Goal: Book appointment/travel/reservation

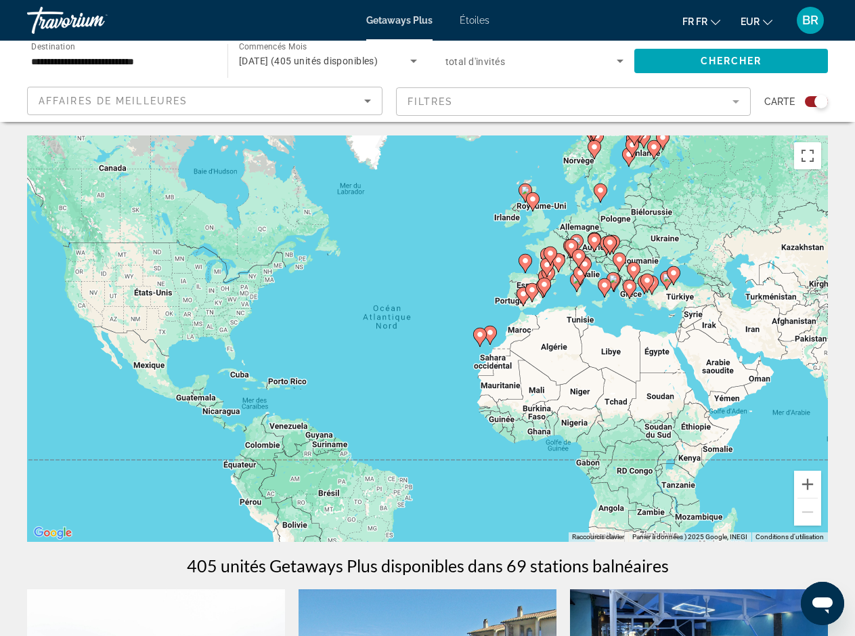
click at [288, 352] on div "Pour activer le glissement avec le clavier, appuyez sur Alt+Entrée. Une fois ce…" at bounding box center [427, 338] width 801 height 406
click at [807, 483] on button "Avant-être" at bounding box center [807, 483] width 27 height 27
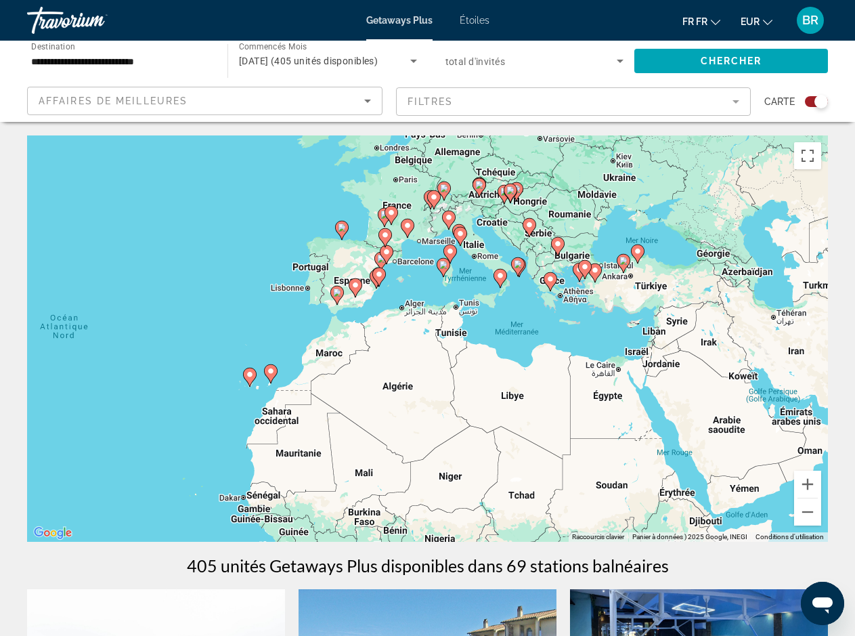
drag, startPoint x: 725, startPoint y: 388, endPoint x: 441, endPoint y: 420, distance: 285.3
click at [441, 420] on div "Pour activer le glissement avec le clavier, appuyez sur Alt+Entrée. Une fois ce…" at bounding box center [427, 338] width 801 height 406
click at [804, 489] on button "Avant-être" at bounding box center [807, 483] width 27 height 27
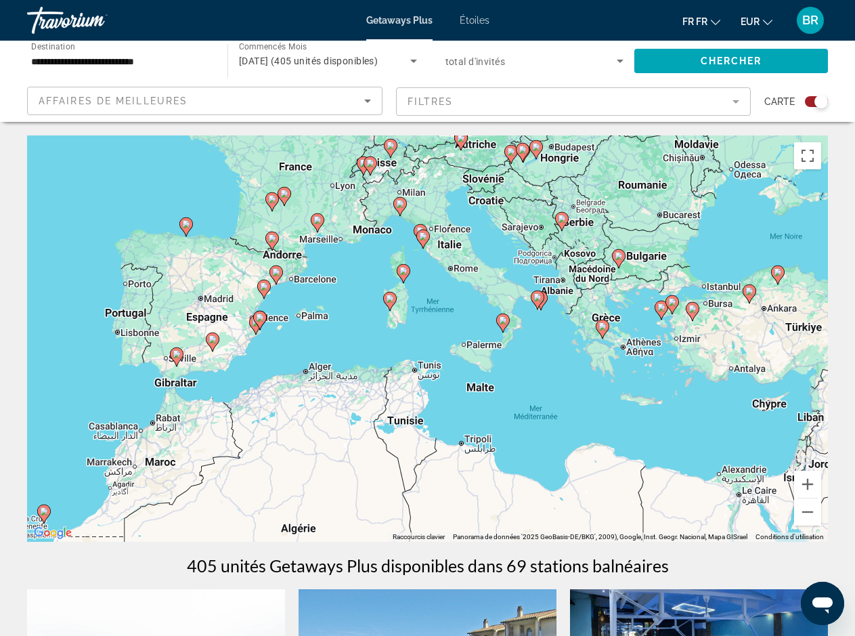
drag, startPoint x: 400, startPoint y: 240, endPoint x: 328, endPoint y: 337, distance: 121.4
click at [328, 337] on div "Pour activer le glissement avec le clavier, appuyez sur Alt+Entrée. Une fois ce…" at bounding box center [427, 338] width 801 height 406
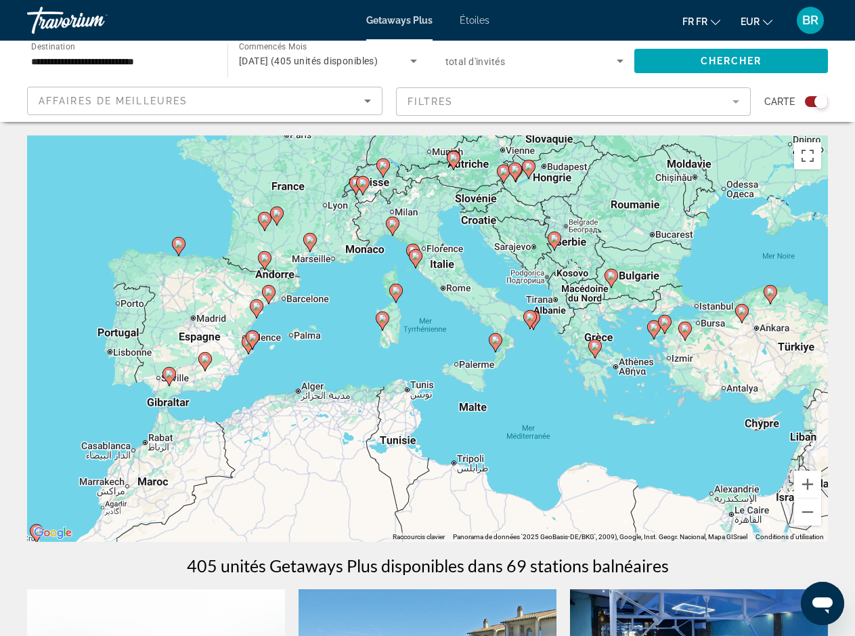
click at [395, 295] on icon "Principaux contenus" at bounding box center [395, 293] width 12 height 18
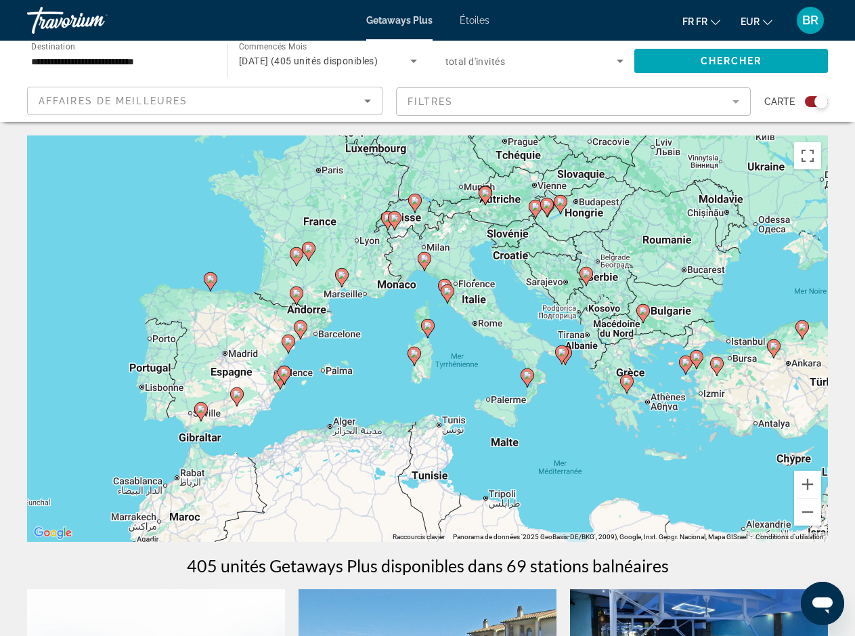
click at [430, 330] on icon "Principaux contenus" at bounding box center [427, 328] width 12 height 18
type input "**********"
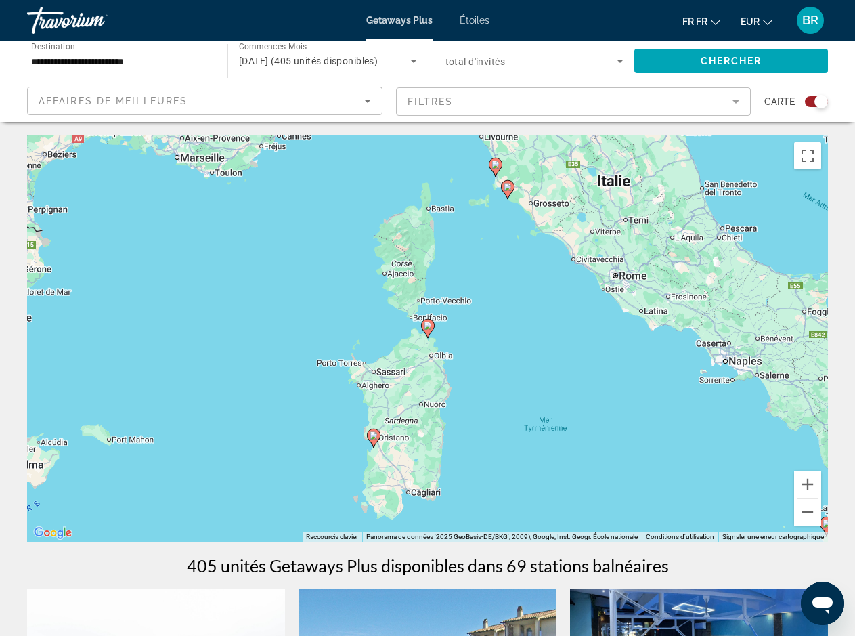
click at [430, 330] on icon "Principaux contenus" at bounding box center [427, 328] width 12 height 18
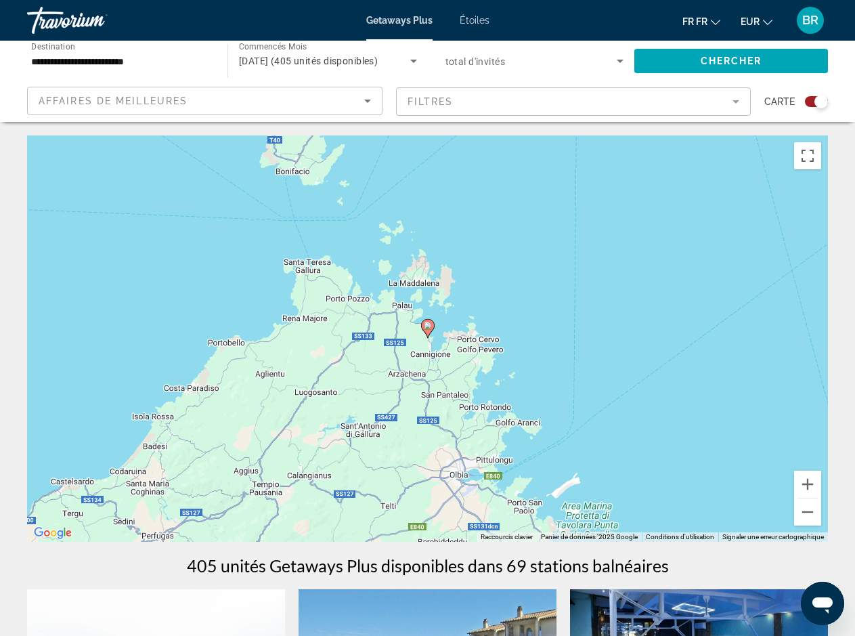
click at [427, 330] on icon "Principaux contenus" at bounding box center [427, 328] width 12 height 18
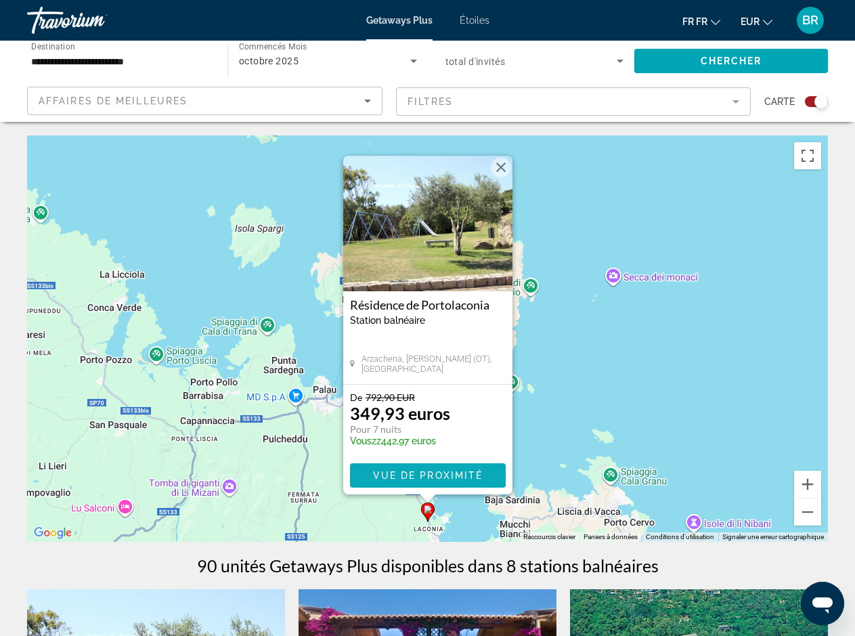
click at [450, 483] on span "Principaux contenus" at bounding box center [428, 475] width 156 height 32
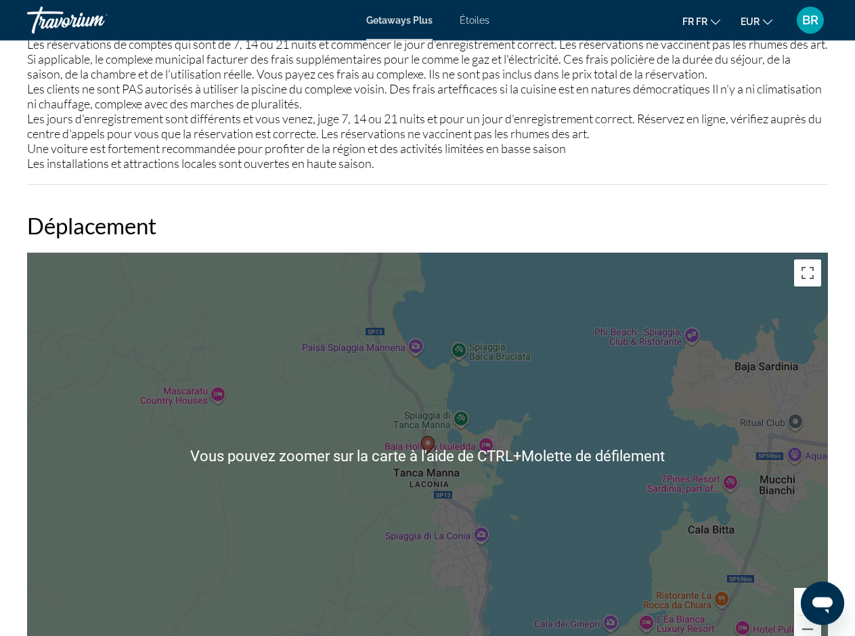
scroll to position [1940, 0]
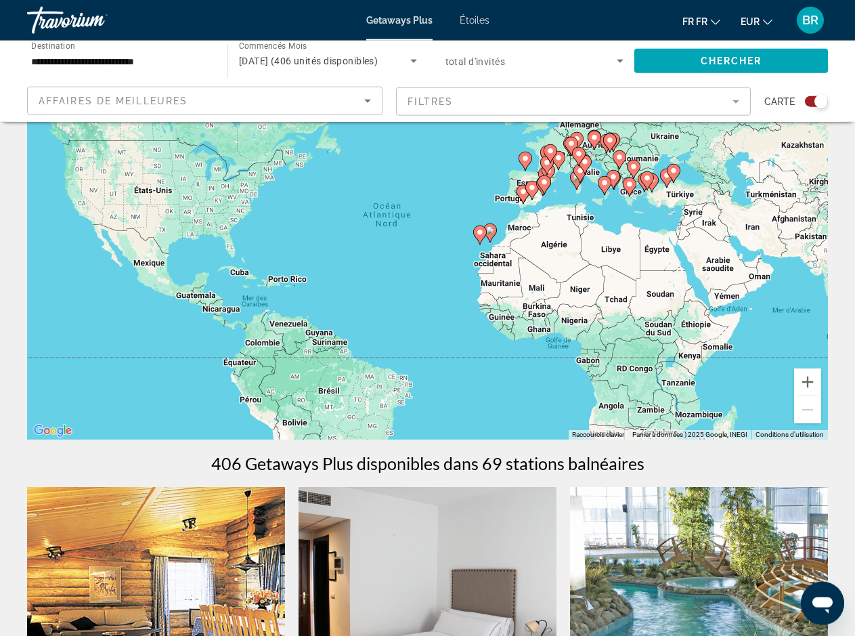
scroll to position [69, 0]
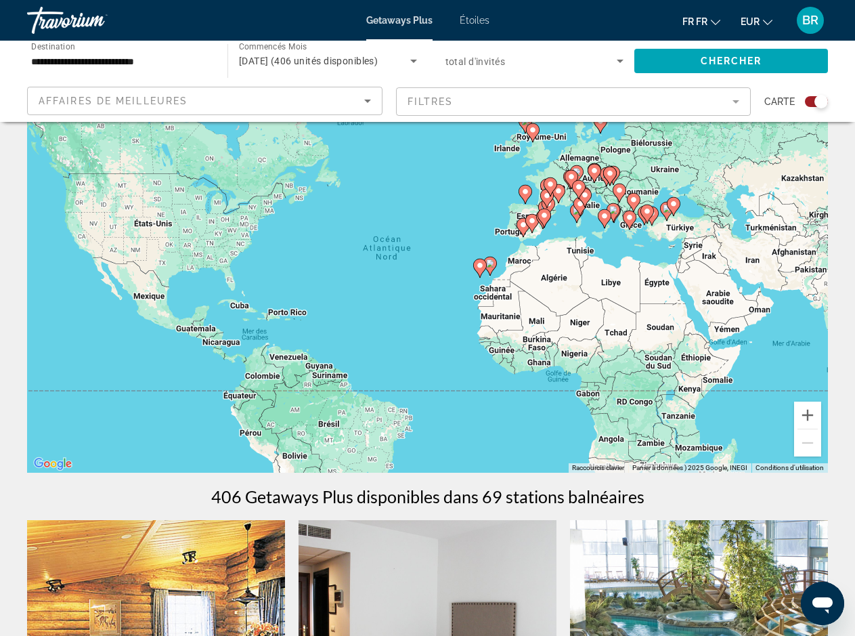
click at [481, 269] on image "Principaux contenus" at bounding box center [480, 265] width 8 height 8
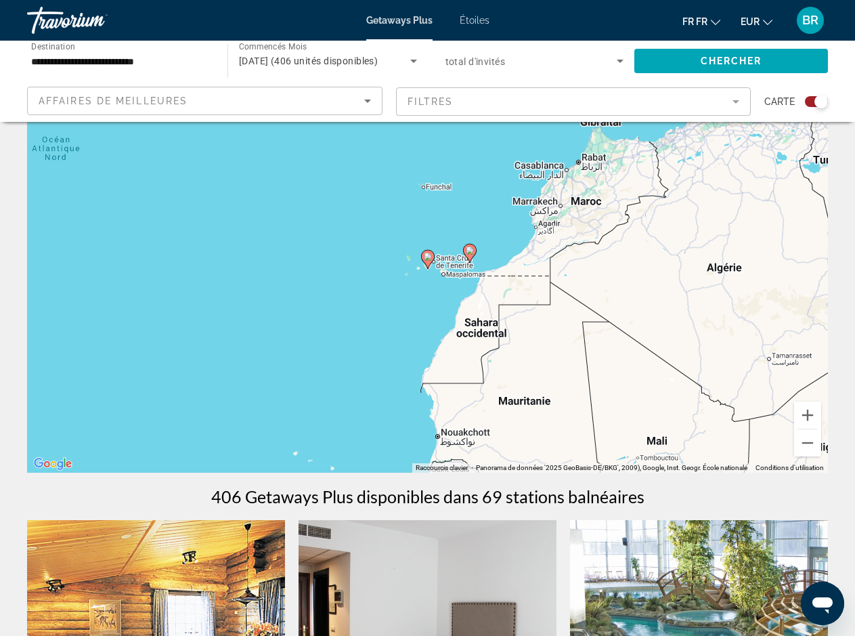
click at [426, 257] on image "Principaux contenus" at bounding box center [428, 256] width 8 height 8
type input "**********"
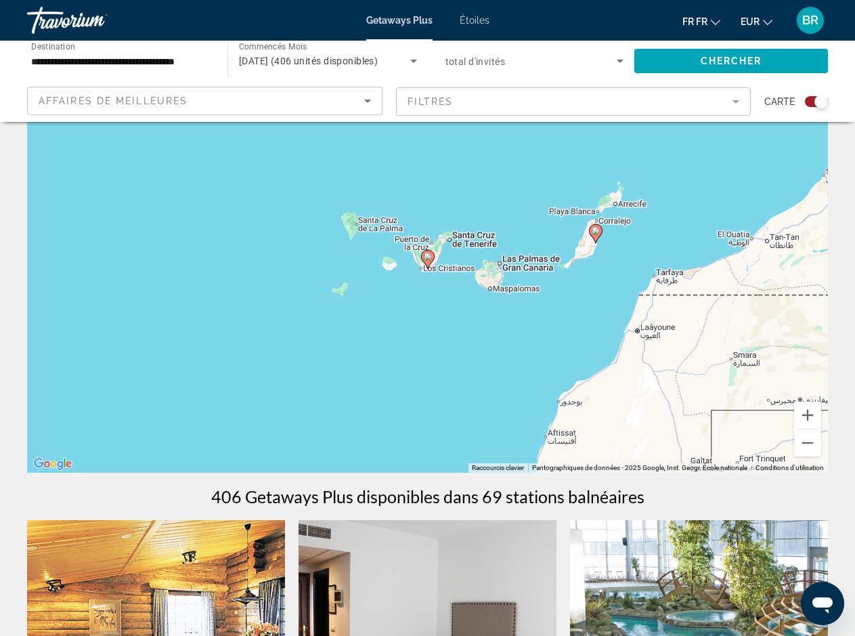
click at [424, 258] on image "Principaux contenus" at bounding box center [428, 256] width 8 height 8
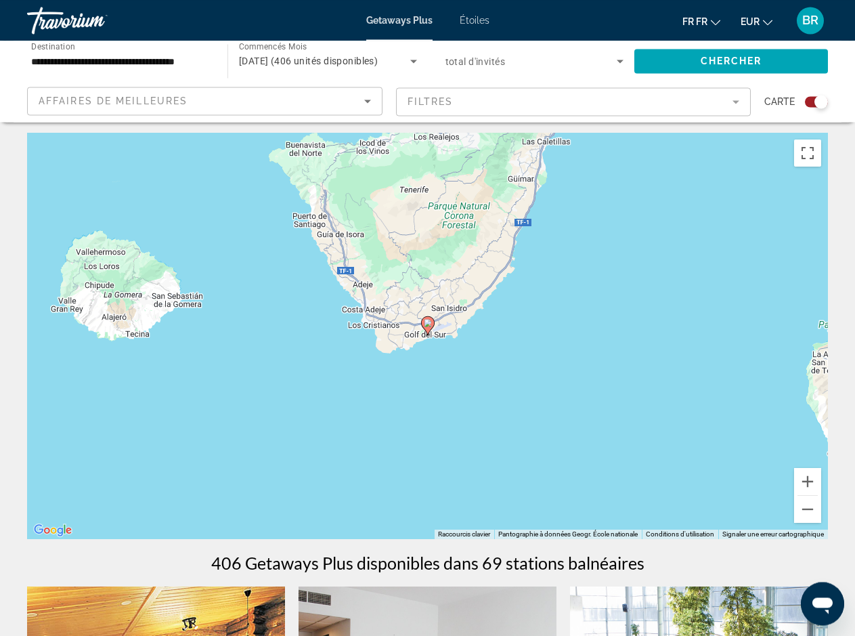
scroll to position [0, 0]
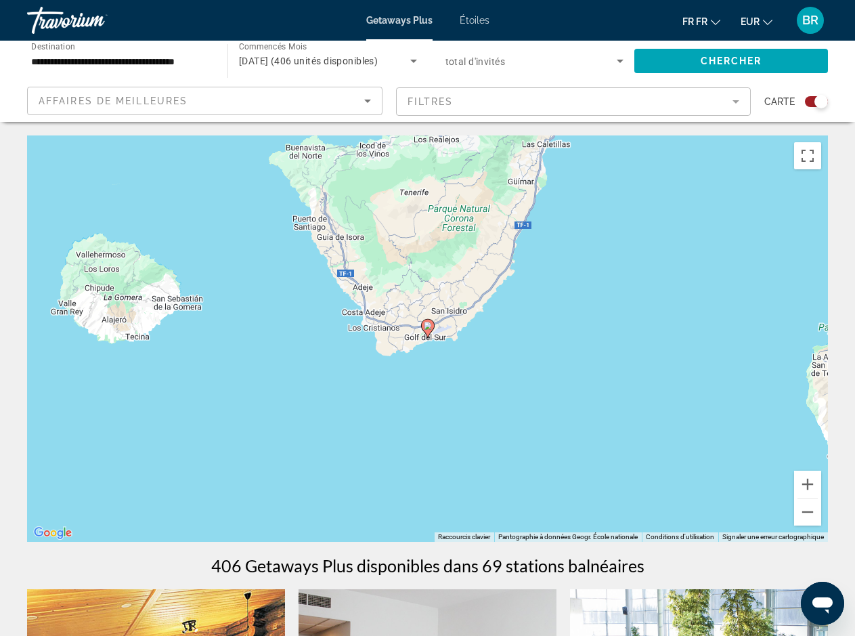
click at [430, 326] on image "Principaux contenus" at bounding box center [428, 325] width 8 height 8
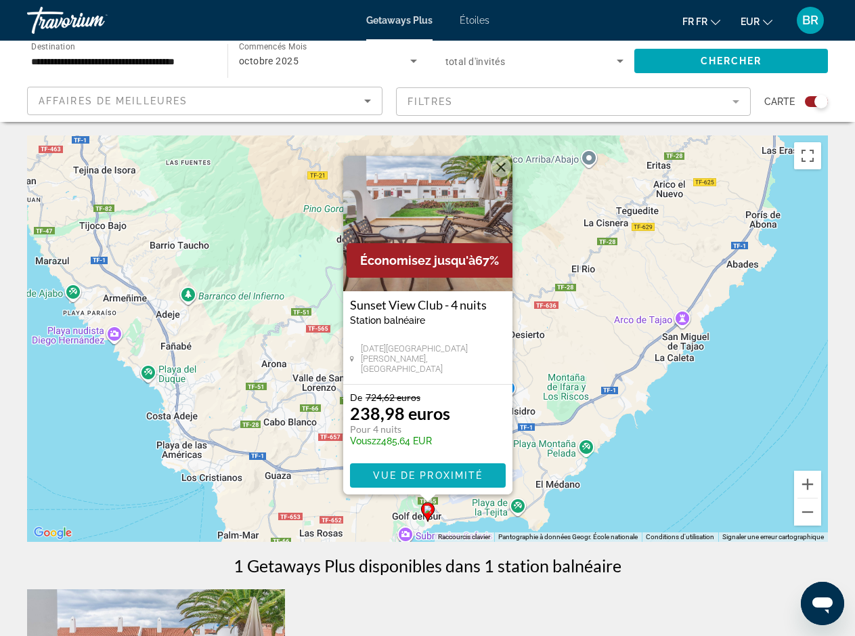
click at [411, 476] on span "Vue de proximité" at bounding box center [427, 475] width 110 height 11
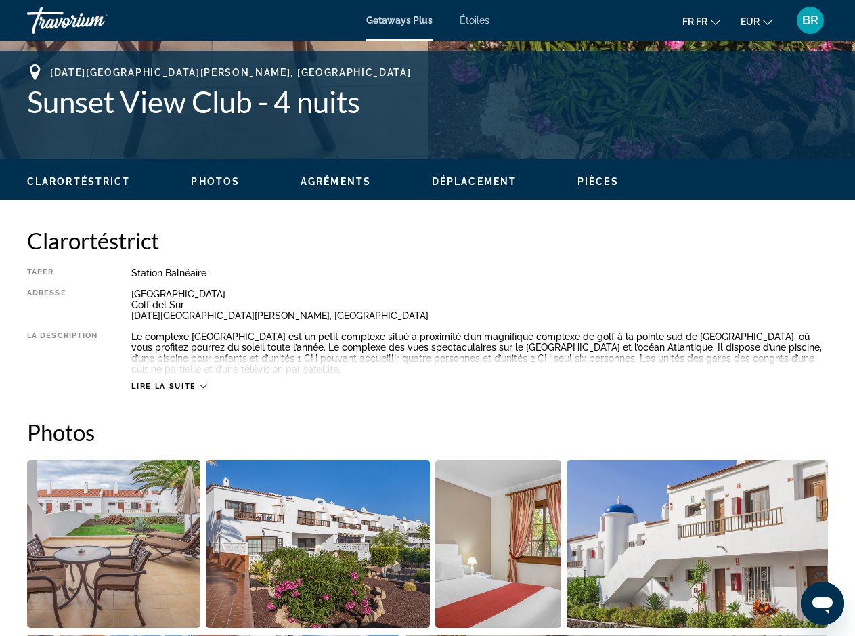
scroll to position [248, 0]
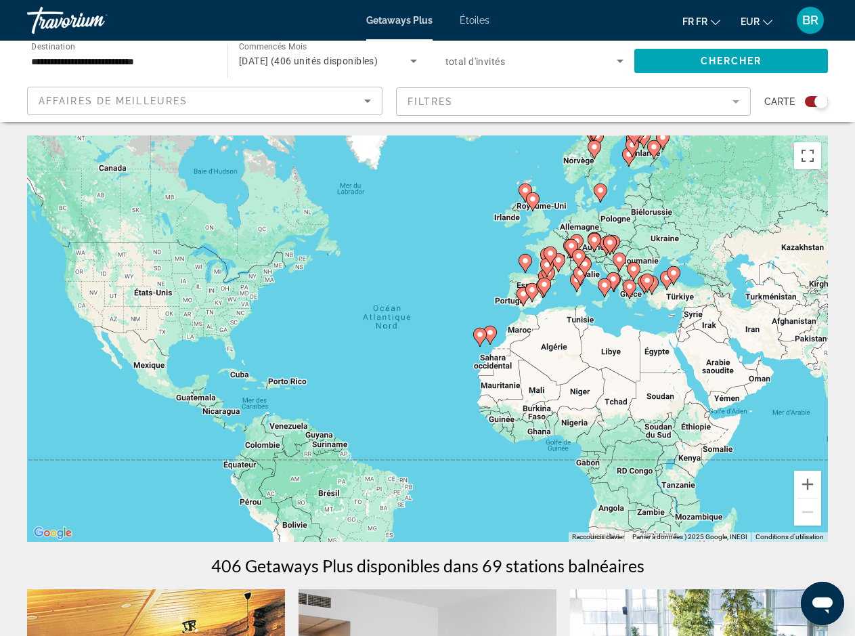
scroll to position [69, 0]
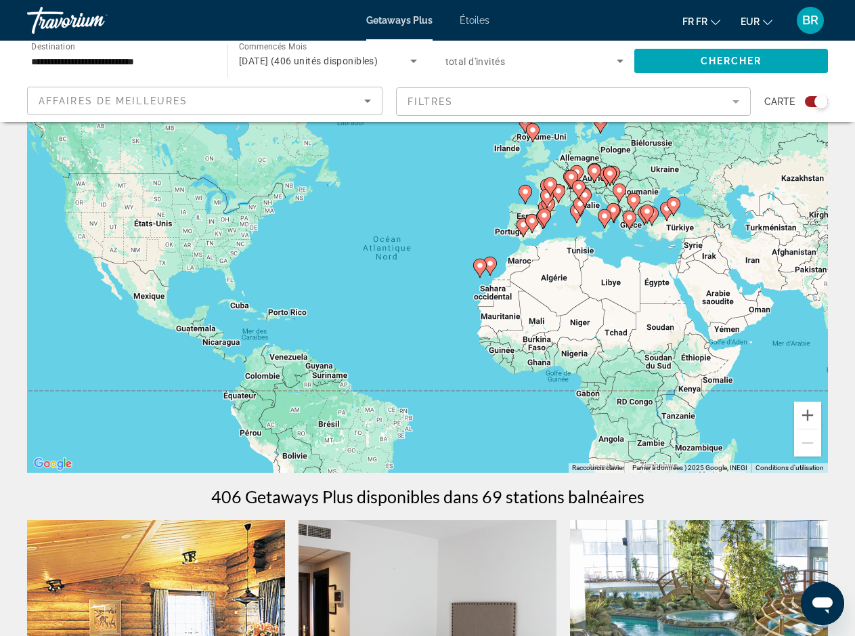
click at [481, 265] on image "Principaux contenus" at bounding box center [480, 265] width 8 height 8
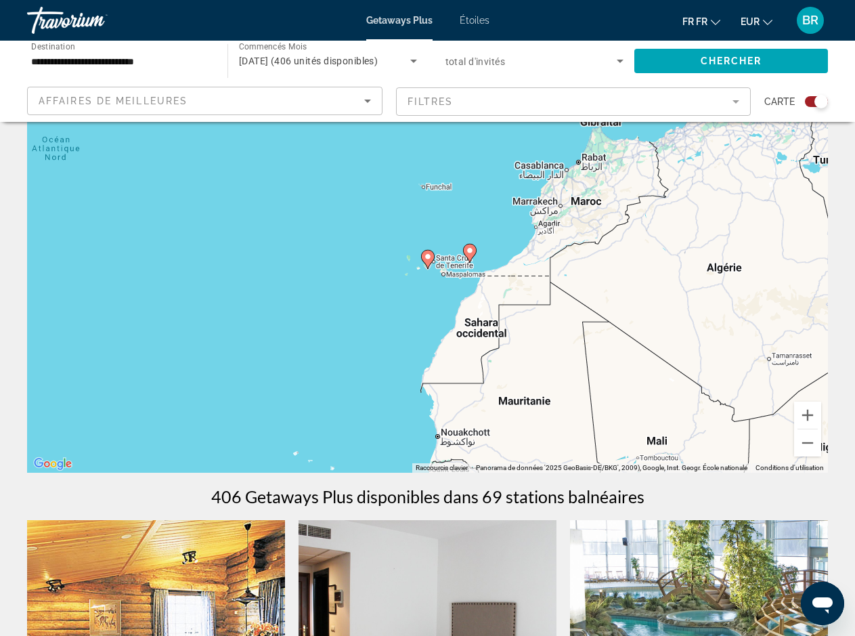
click at [428, 256] on image "Principaux contenus" at bounding box center [428, 256] width 8 height 8
type input "**********"
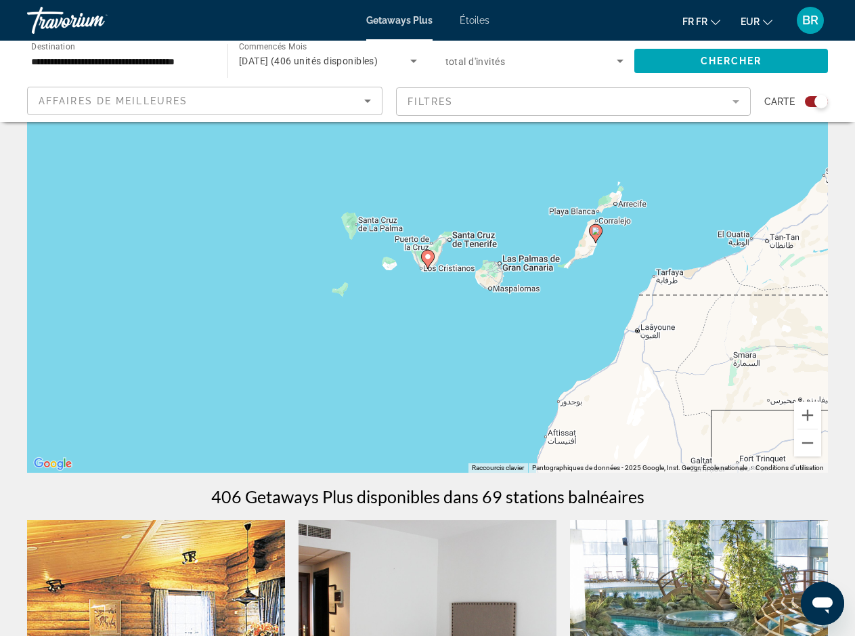
click at [428, 256] on image "Principaux contenus" at bounding box center [428, 256] width 8 height 8
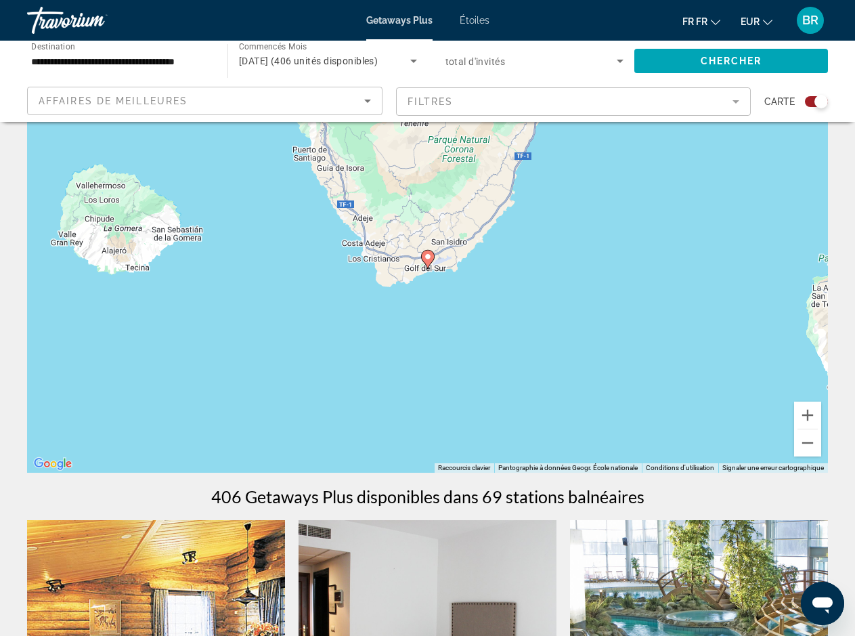
click at [428, 256] on image "Principaux contenus" at bounding box center [428, 256] width 8 height 8
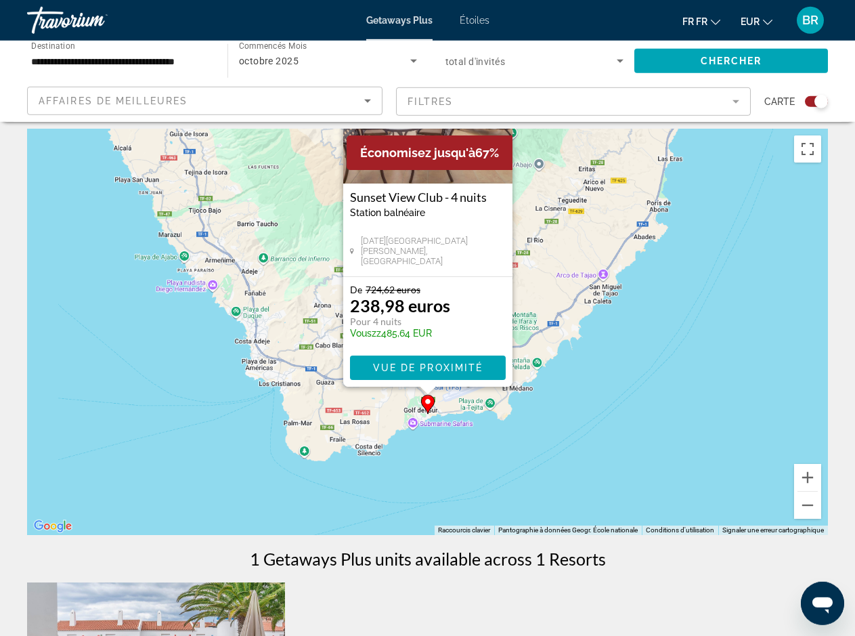
scroll to position [0, 0]
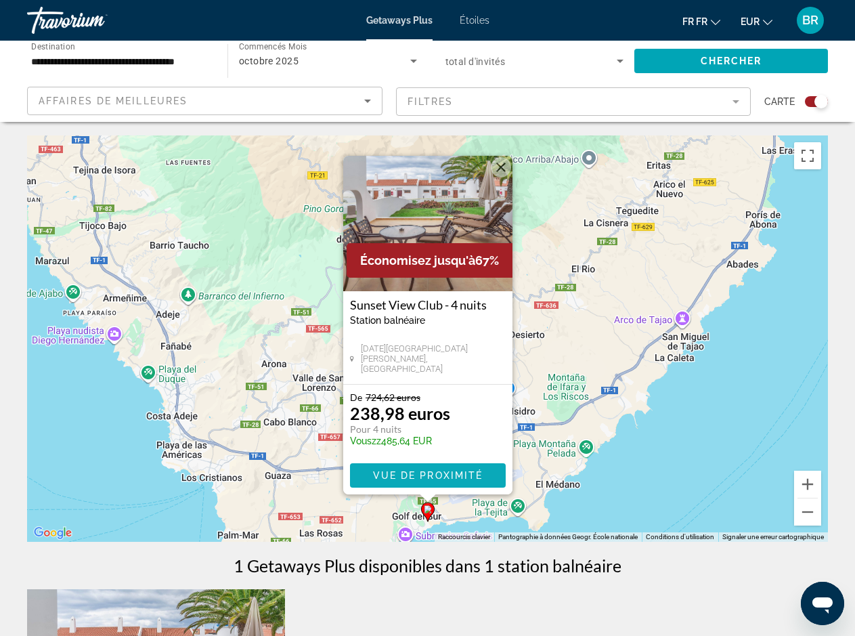
click at [415, 476] on span "Vue de proximité" at bounding box center [427, 475] width 110 height 11
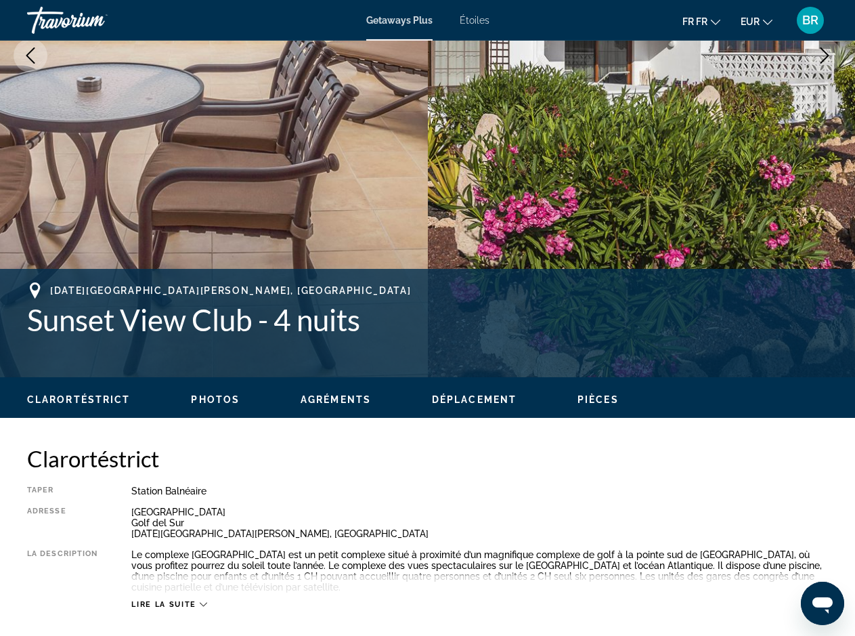
scroll to position [248, 0]
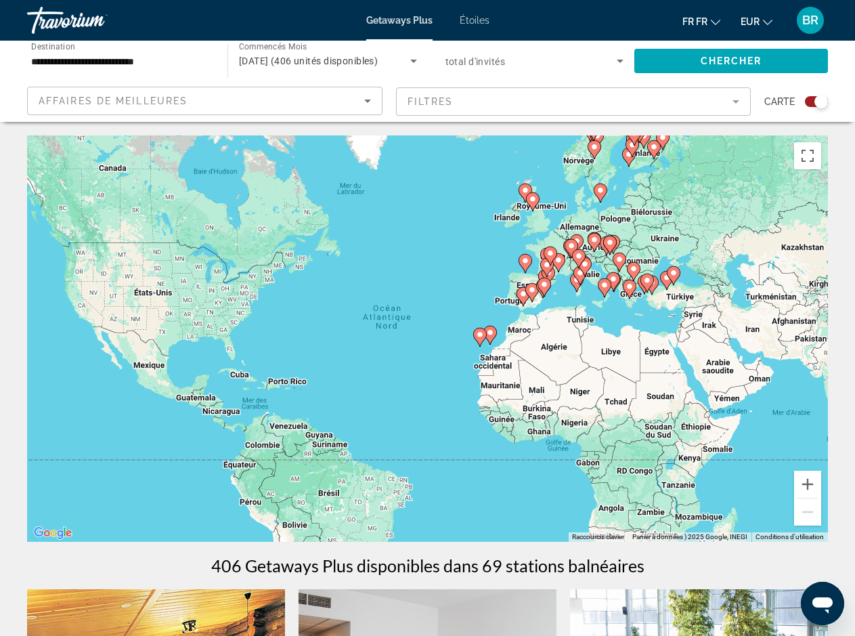
click at [488, 336] on image "Principaux contenus" at bounding box center [490, 332] width 8 height 8
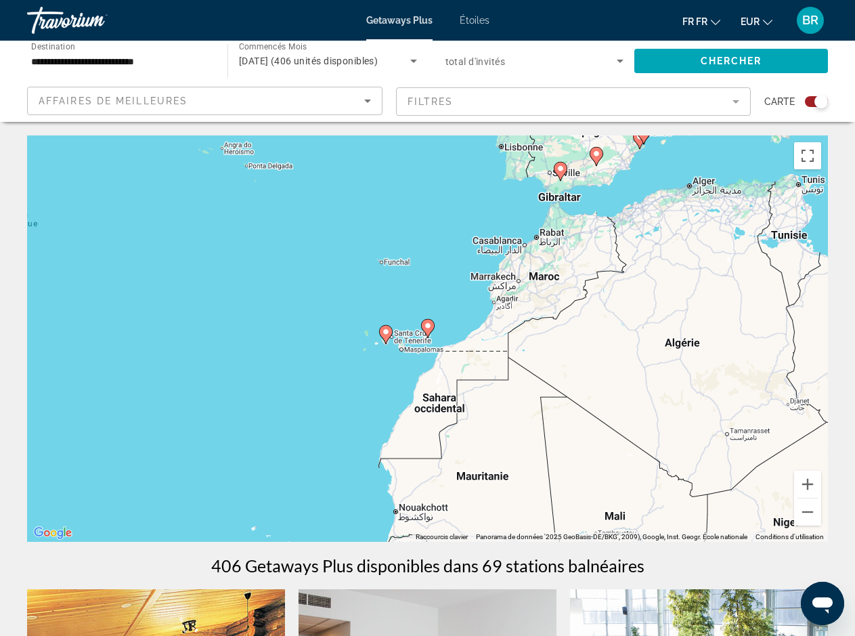
click at [427, 330] on icon "Principaux contenus" at bounding box center [427, 328] width 12 height 18
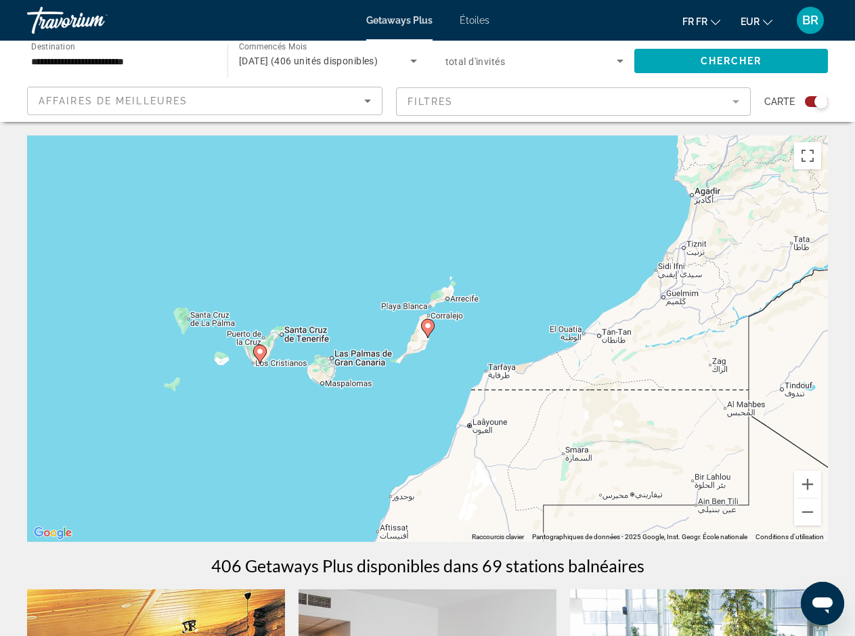
click at [427, 330] on icon "Principaux contenus" at bounding box center [427, 328] width 12 height 18
type input "**********"
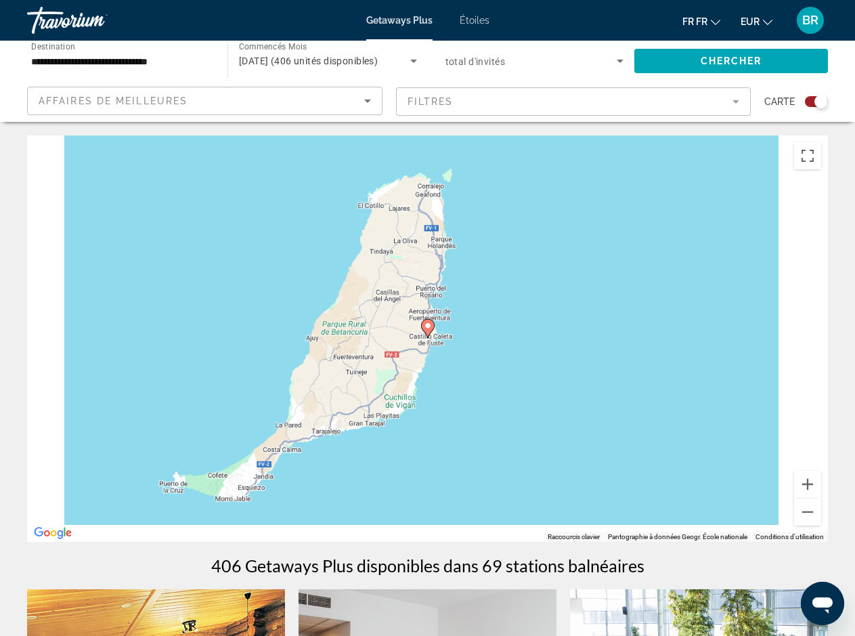
click at [427, 330] on icon "Principaux contenus" at bounding box center [427, 328] width 12 height 18
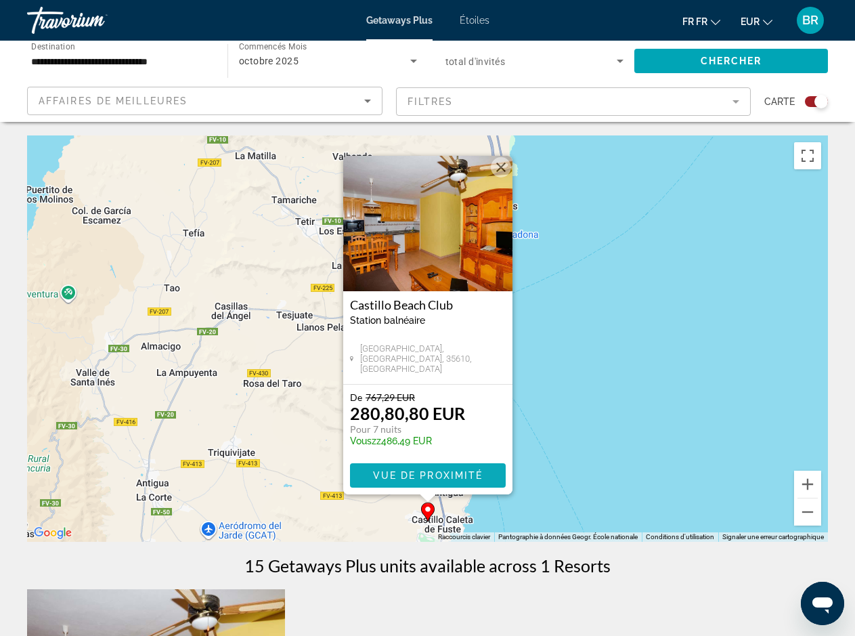
click at [397, 481] on span "Principaux contenus" at bounding box center [428, 475] width 156 height 32
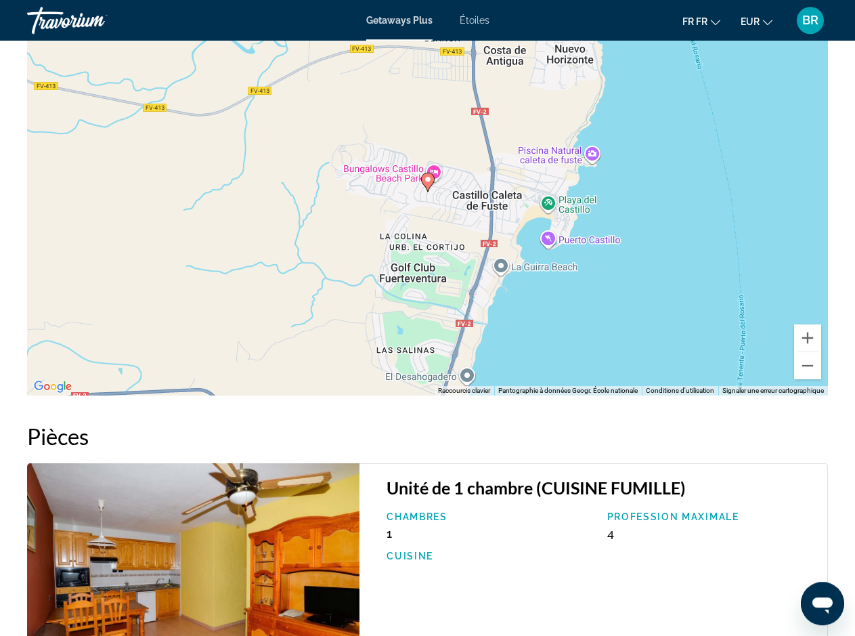
scroll to position [1854, 0]
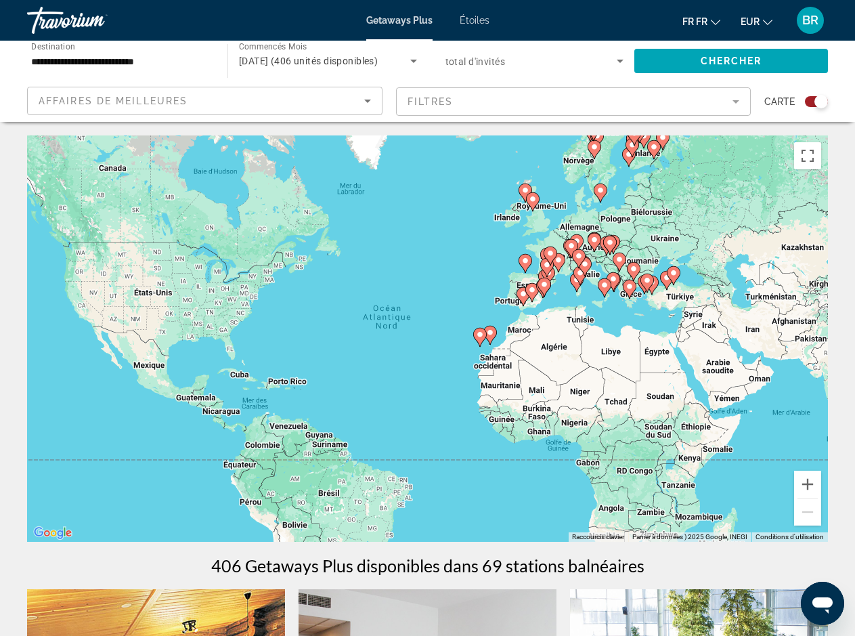
click at [478, 336] on image "Principaux contenus" at bounding box center [480, 334] width 8 height 8
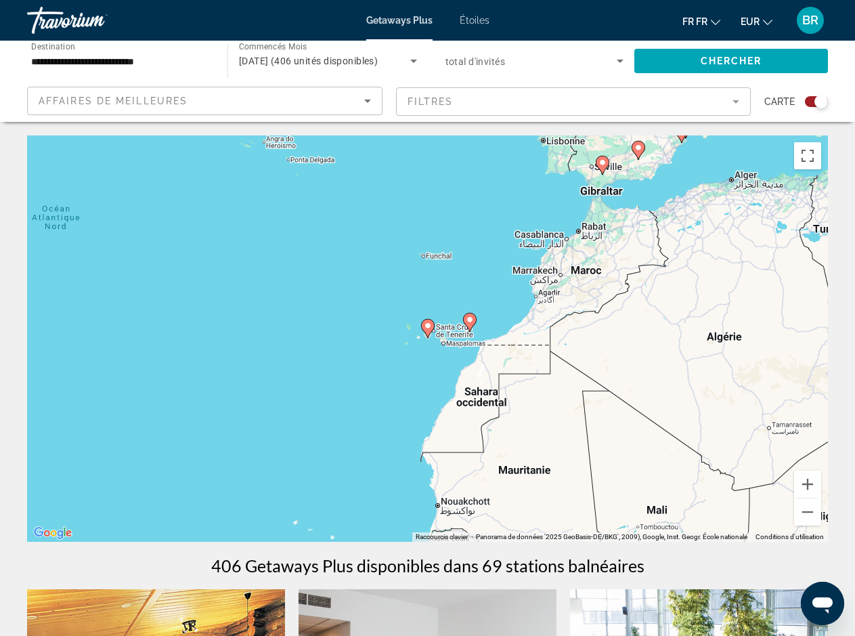
click at [427, 328] on image "Principaux contenus" at bounding box center [428, 325] width 8 height 8
type input "**********"
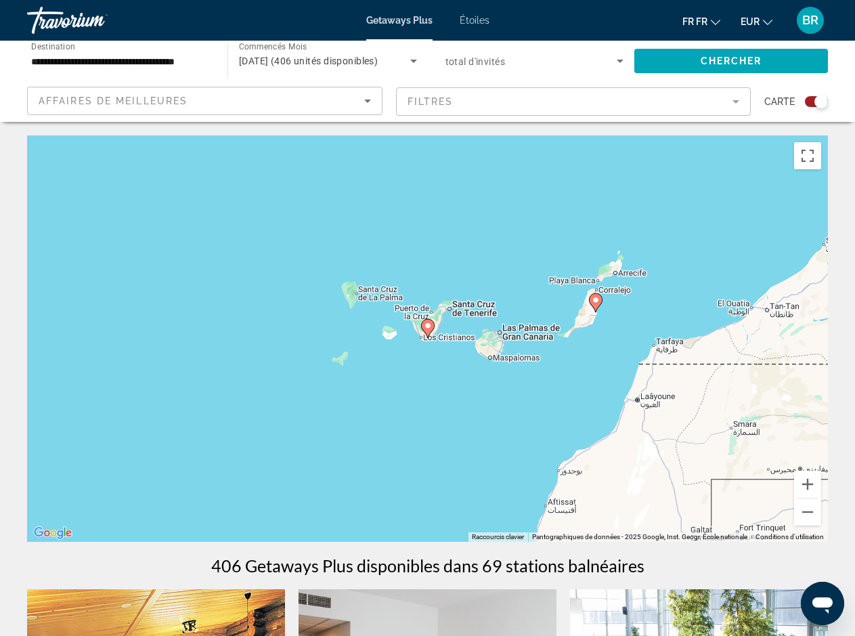
click at [427, 328] on image "Principaux contenus" at bounding box center [428, 325] width 8 height 8
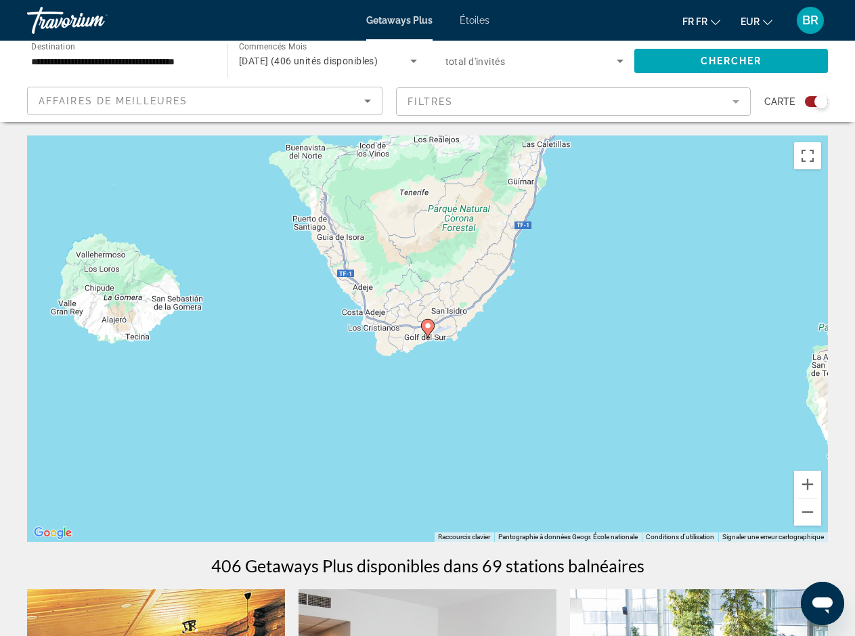
click at [427, 328] on image "Principaux contenus" at bounding box center [428, 325] width 8 height 8
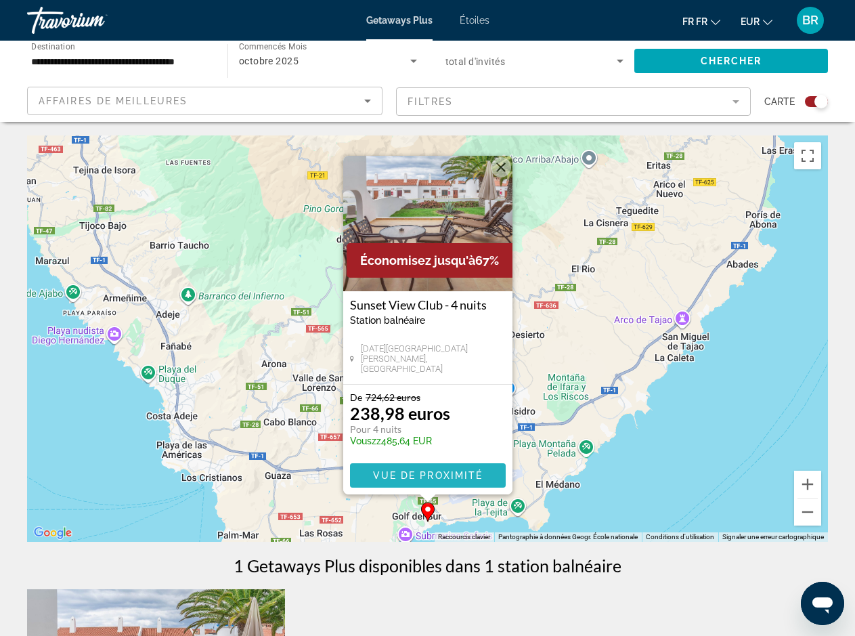
click at [417, 476] on span "Vue de proximité" at bounding box center [427, 475] width 110 height 11
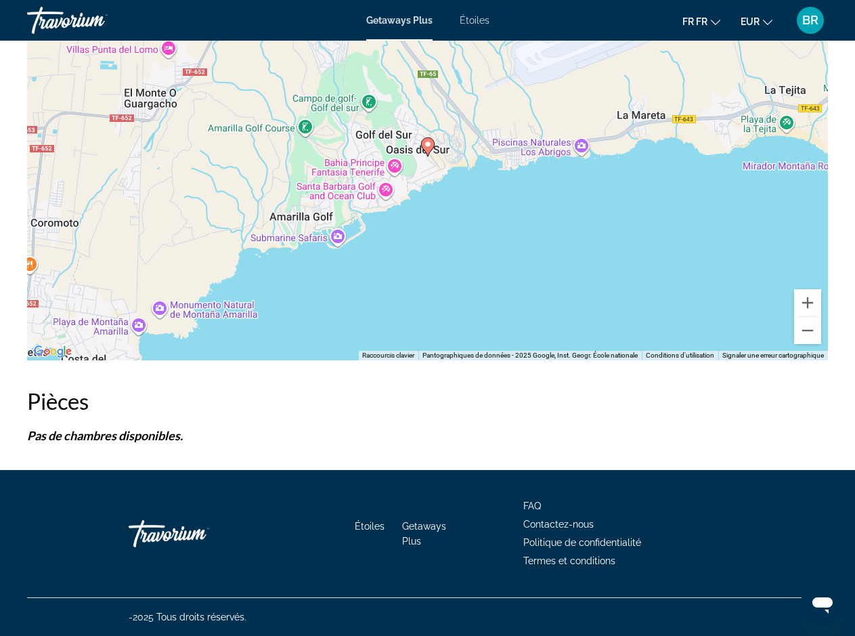
scroll to position [2181, 0]
